Goal: Download file/media

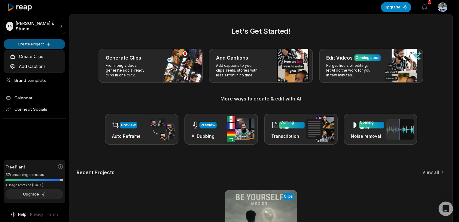
click at [35, 45] on html "TS Tshepo's Studio Create Project Home Projects Brand template Calendar Connect…" at bounding box center [229, 111] width 459 height 222
click at [51, 44] on html "TS [PERSON_NAME]'s Studio Create Project Home Projects Brand template Calendar …" at bounding box center [229, 111] width 459 height 222
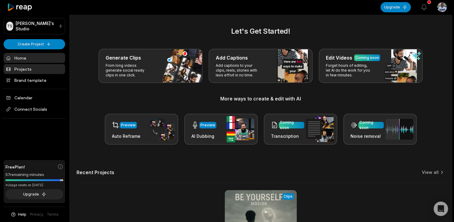
click at [36, 67] on link "Projects" at bounding box center [35, 69] width 62 height 10
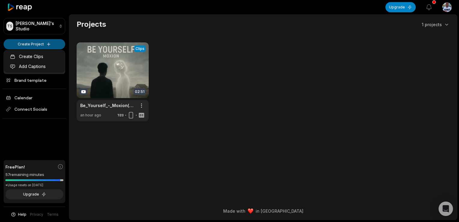
click at [40, 43] on html "TS [PERSON_NAME]'s Studio Create Project Home Projects Brand template Calendar …" at bounding box center [229, 111] width 459 height 222
click at [36, 58] on link "Create Clips" at bounding box center [34, 56] width 59 height 10
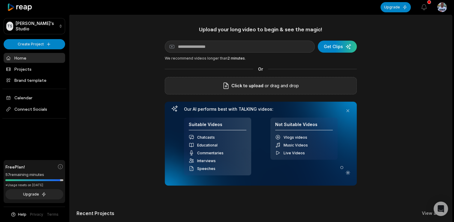
click at [272, 84] on p "or drag and drop" at bounding box center [281, 85] width 35 height 7
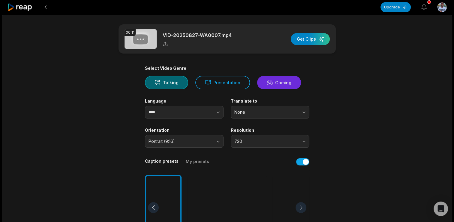
click at [277, 81] on button "Gaming" at bounding box center [279, 83] width 44 height 14
click at [167, 80] on button "Talking" at bounding box center [166, 83] width 43 height 14
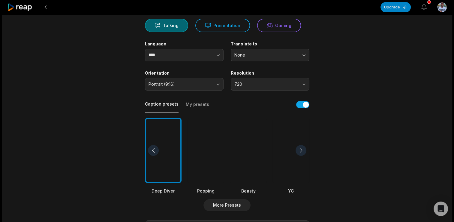
scroll to position [60, 0]
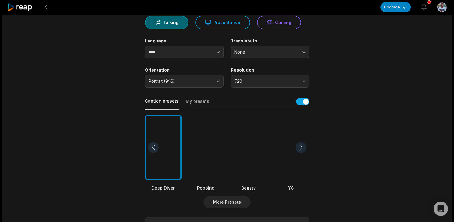
click at [252, 147] on div at bounding box center [248, 147] width 37 height 65
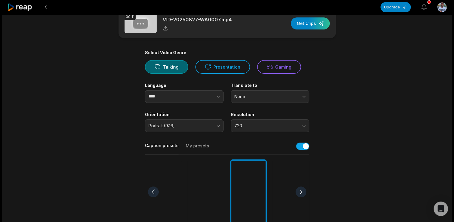
scroll to position [0, 0]
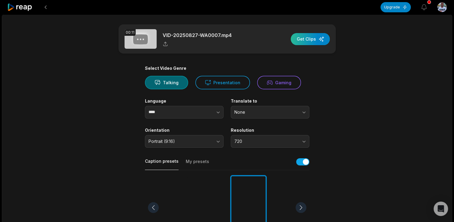
click at [311, 38] on div "button" at bounding box center [310, 39] width 39 height 12
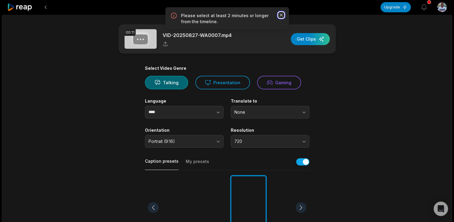
click at [282, 14] on icon "button" at bounding box center [281, 15] width 3 height 3
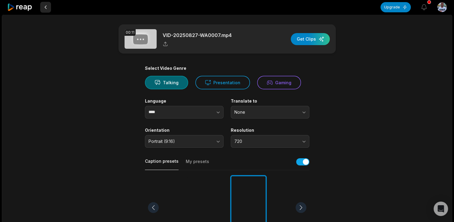
click at [44, 5] on button at bounding box center [45, 7] width 11 height 11
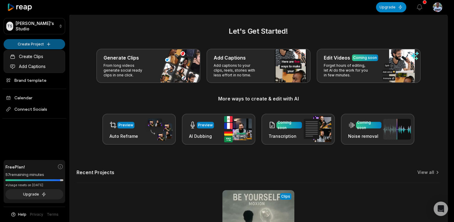
click at [43, 42] on html "TS Tshepo's Studio Create Project Home Projects Brand template Calendar Connect…" at bounding box center [227, 111] width 454 height 222
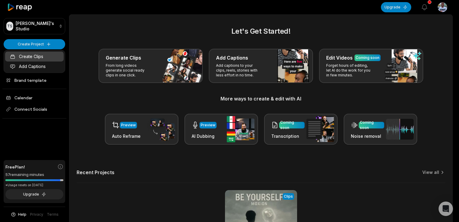
click at [32, 59] on link "Create Clips" at bounding box center [34, 56] width 59 height 10
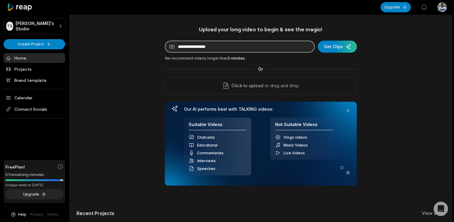
click at [199, 44] on input at bounding box center [240, 47] width 150 height 12
paste input "**********"
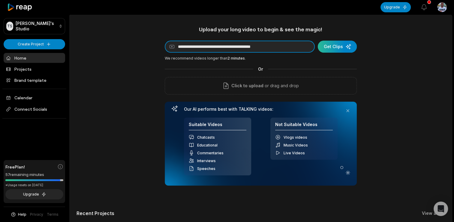
type input "**********"
click at [330, 47] on div "submit" at bounding box center [337, 47] width 39 height 12
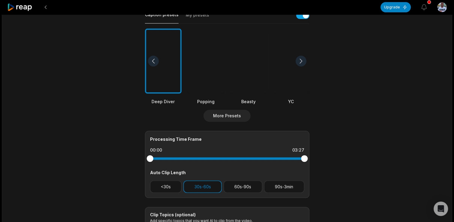
scroll to position [139, 0]
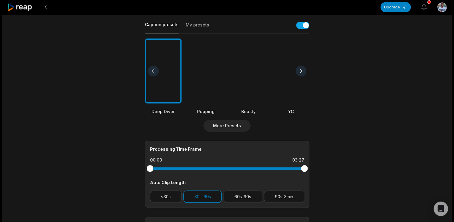
click at [256, 72] on div at bounding box center [248, 70] width 37 height 65
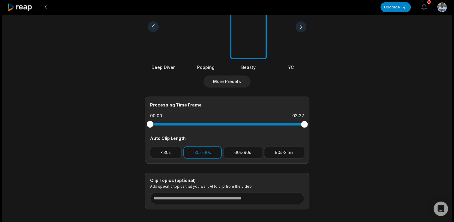
scroll to position [213, 0]
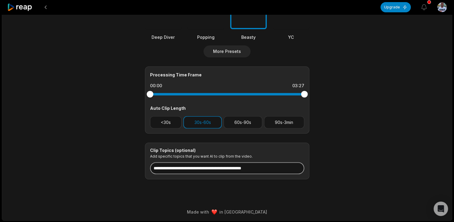
click at [250, 167] on input at bounding box center [227, 168] width 154 height 12
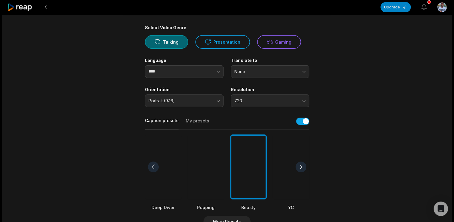
scroll to position [0, 0]
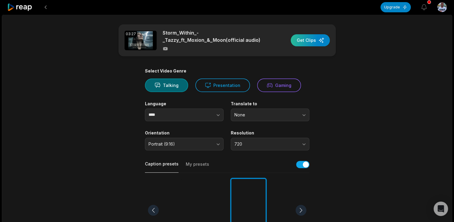
type input "**********"
click at [312, 39] on div "button" at bounding box center [310, 40] width 39 height 12
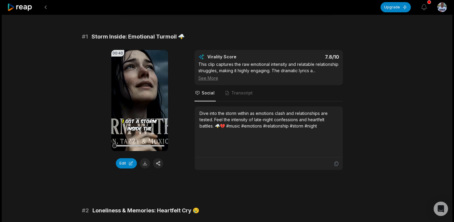
scroll to position [43, 0]
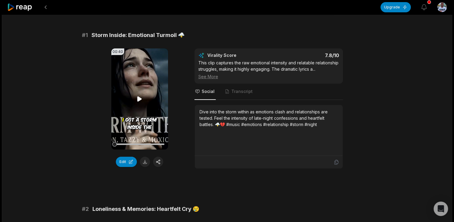
click at [138, 96] on icon at bounding box center [139, 98] width 7 height 7
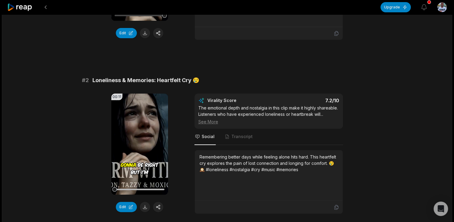
scroll to position [180, 0]
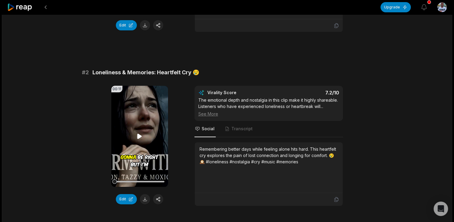
click at [138, 135] on video "Your browser does not support mp4 format." at bounding box center [139, 136] width 57 height 101
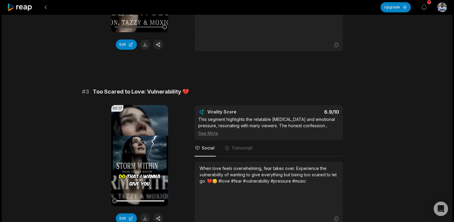
scroll to position [335, 0]
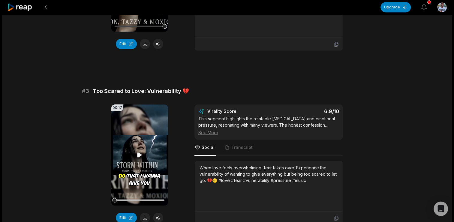
click at [139, 157] on icon at bounding box center [140, 154] width 5 height 5
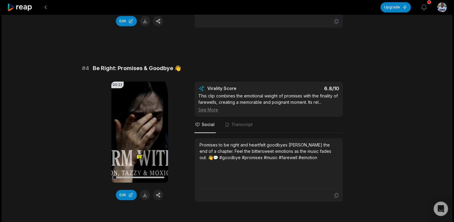
scroll to position [533, 0]
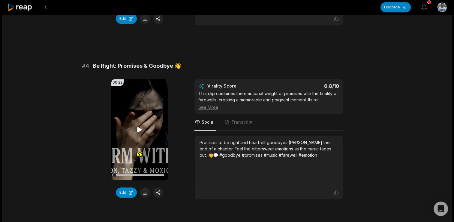
click at [141, 133] on icon at bounding box center [139, 129] width 7 height 7
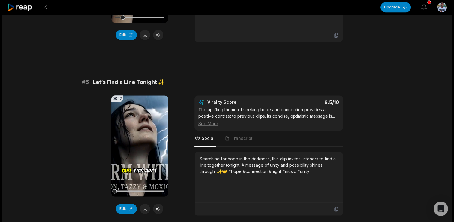
scroll to position [702, 0]
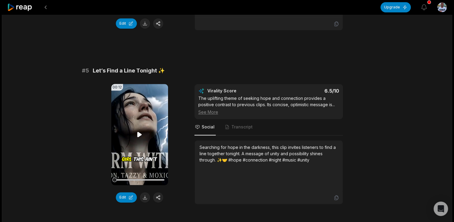
click at [137, 138] on icon at bounding box center [139, 134] width 7 height 7
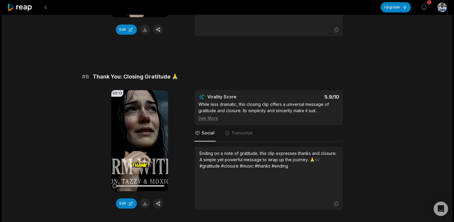
scroll to position [870, 0]
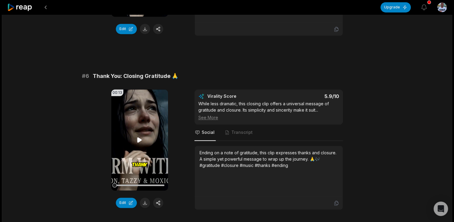
click at [138, 142] on icon at bounding box center [140, 139] width 5 height 5
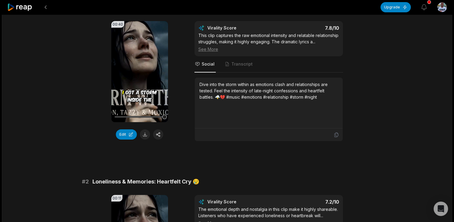
scroll to position [0, 0]
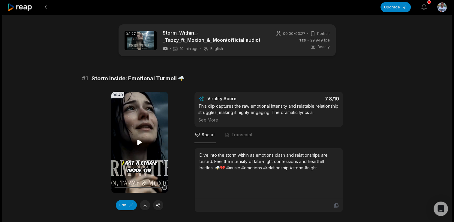
click at [130, 134] on video "Your browser does not support mp4 format." at bounding box center [139, 142] width 57 height 101
click at [144, 203] on button at bounding box center [145, 205] width 10 height 10
click at [139, 141] on icon at bounding box center [139, 141] width 7 height 7
click at [45, 5] on button at bounding box center [45, 7] width 11 height 11
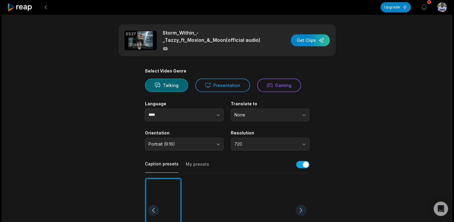
click at [45, 5] on button at bounding box center [45, 7] width 11 height 11
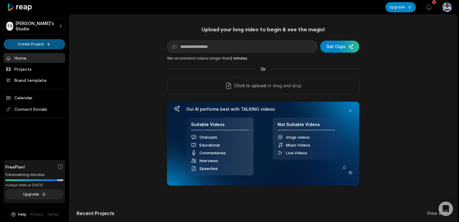
click at [36, 44] on html "TS [PERSON_NAME]'s Studio Create Project Home Projects Brand template Calendar …" at bounding box center [229, 111] width 459 height 222
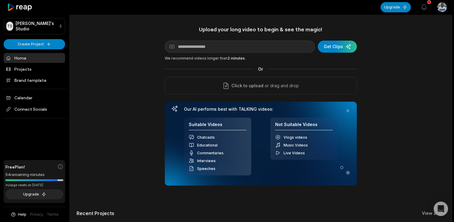
drag, startPoint x: 103, startPoint y: 57, endPoint x: 63, endPoint y: -19, distance: 85.5
click at [63, 0] on html "TS [PERSON_NAME]'s Studio Create Project Home Projects Brand template Calendar …" at bounding box center [227, 111] width 454 height 222
click at [191, 48] on input at bounding box center [240, 47] width 150 height 12
paste input "**********"
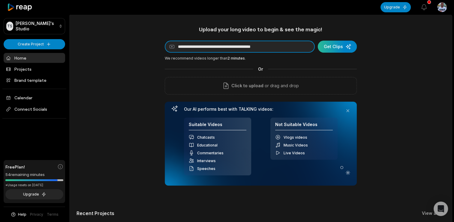
type input "**********"
click at [332, 48] on div "submit" at bounding box center [337, 47] width 39 height 12
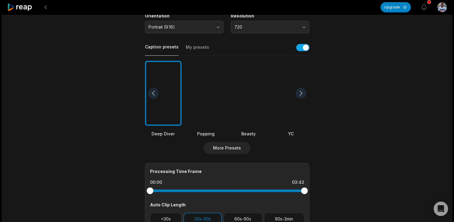
scroll to position [110, 0]
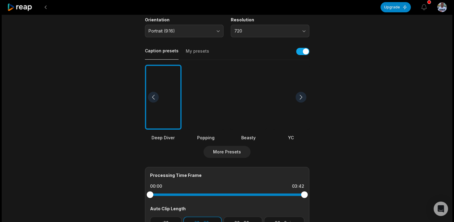
click at [302, 96] on div at bounding box center [301, 97] width 11 height 11
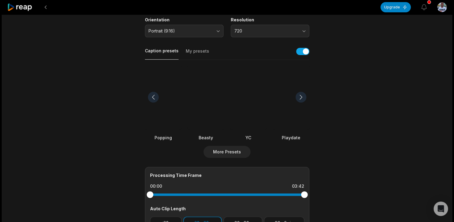
click at [302, 96] on div at bounding box center [301, 97] width 11 height 11
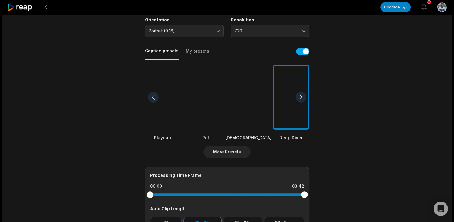
click at [302, 96] on div at bounding box center [301, 97] width 11 height 11
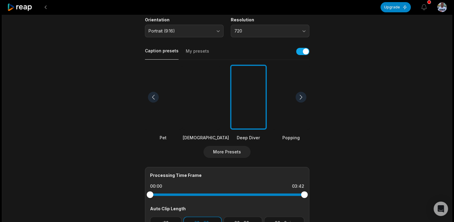
click at [302, 96] on div at bounding box center [301, 97] width 11 height 11
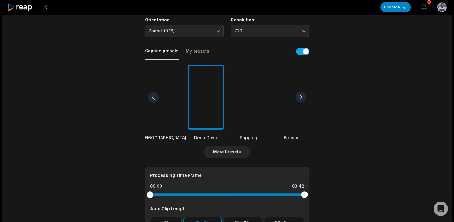
click at [302, 96] on div at bounding box center [301, 97] width 11 height 11
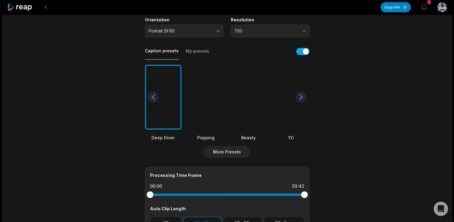
click at [234, 109] on div at bounding box center [248, 97] width 37 height 65
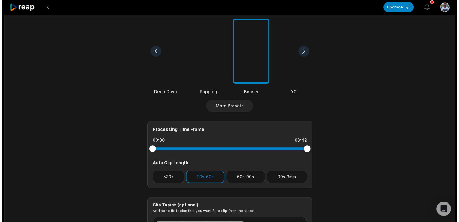
scroll to position [148, 0]
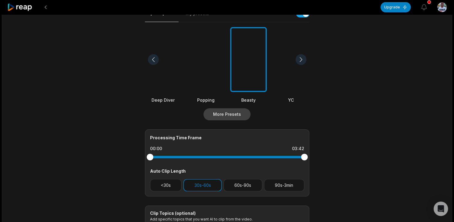
click at [229, 114] on button "More Presets" at bounding box center [227, 114] width 47 height 12
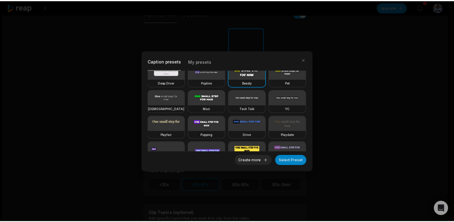
scroll to position [0, 0]
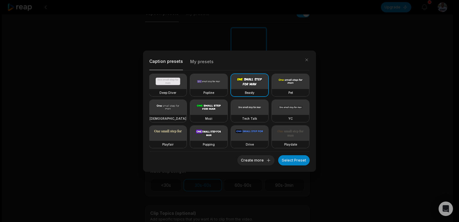
click at [227, 107] on video at bounding box center [208, 107] width 37 height 15
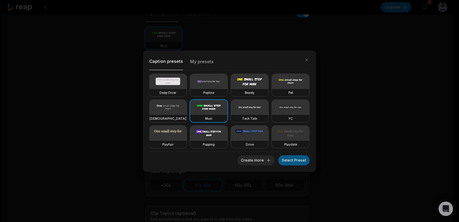
click at [291, 159] on button "Select Preset" at bounding box center [294, 160] width 32 height 10
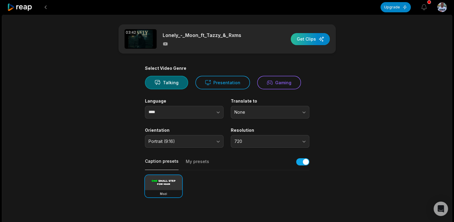
click at [315, 40] on div "button" at bounding box center [310, 39] width 39 height 12
click at [424, 6] on icon "button" at bounding box center [424, 7] width 7 height 7
click at [329, 178] on main "03:42 Lonely_-_Moon_ft_Tazzy_&_Rxms Get Clips Select Video Genre Talking Presen…" at bounding box center [227, 206] width 291 height 365
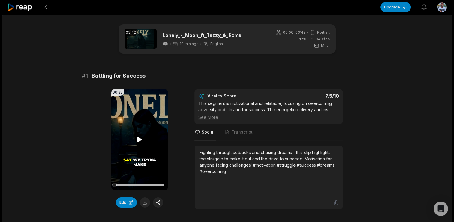
click at [137, 138] on icon at bounding box center [139, 139] width 7 height 7
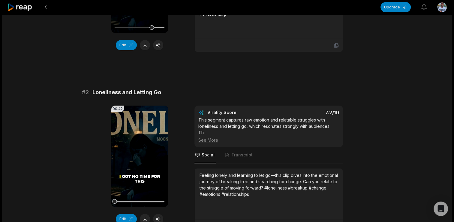
scroll to position [157, 0]
click at [139, 155] on icon at bounding box center [140, 155] width 5 height 5
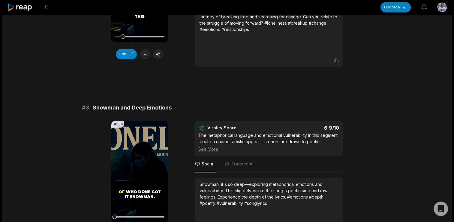
scroll to position [326, 0]
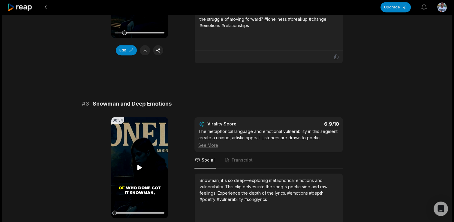
click at [139, 169] on icon at bounding box center [139, 167] width 7 height 7
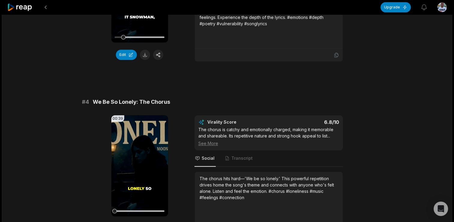
scroll to position [502, 0]
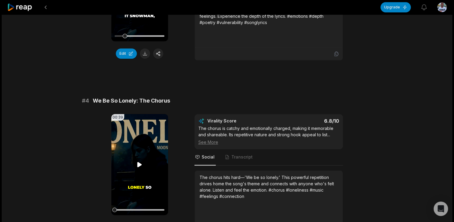
click at [138, 165] on icon at bounding box center [139, 164] width 7 height 7
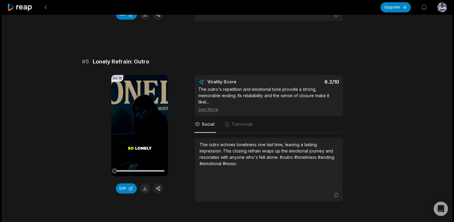
scroll to position [716, 0]
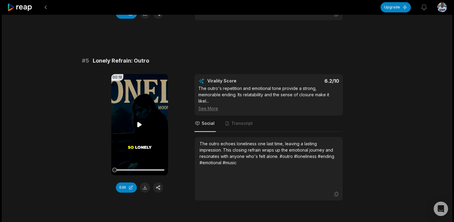
click at [140, 122] on icon at bounding box center [140, 124] width 5 height 5
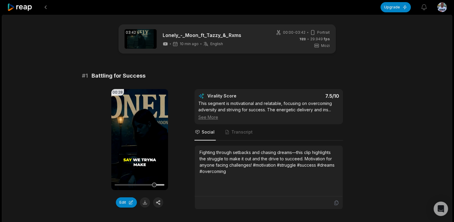
scroll to position [0, 0]
click at [143, 130] on video "Your browser does not support mp4 format." at bounding box center [139, 139] width 57 height 101
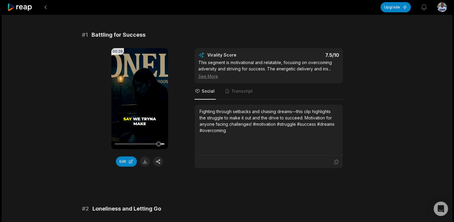
scroll to position [47, 0]
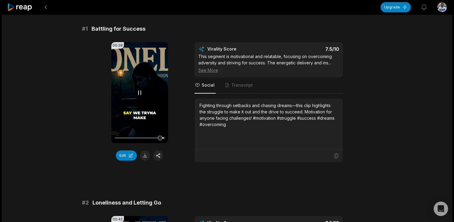
click at [136, 87] on video "Your browser does not support mp4 format." at bounding box center [139, 92] width 57 height 101
